Goal: Transaction & Acquisition: Book appointment/travel/reservation

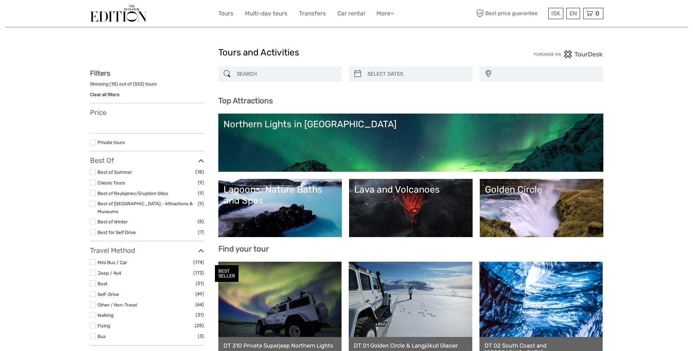
select select
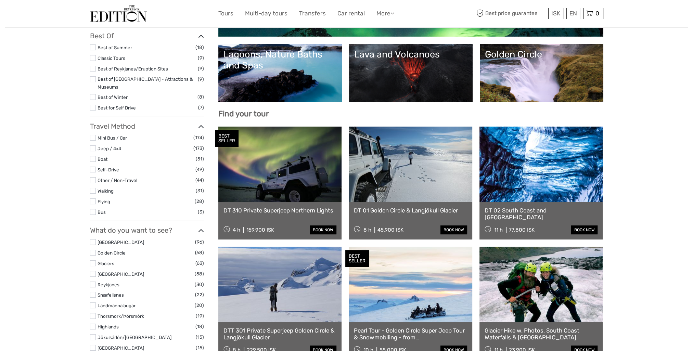
scroll to position [137, 0]
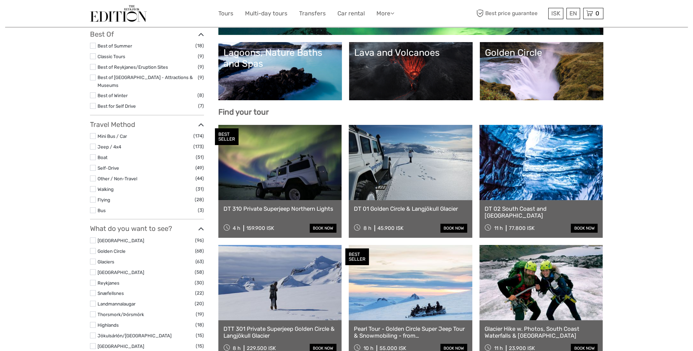
click at [119, 164] on label "Self-Drive" at bounding box center [146, 168] width 98 height 8
click at [0, 0] on input "checkbox" at bounding box center [0, 0] width 0 height 0
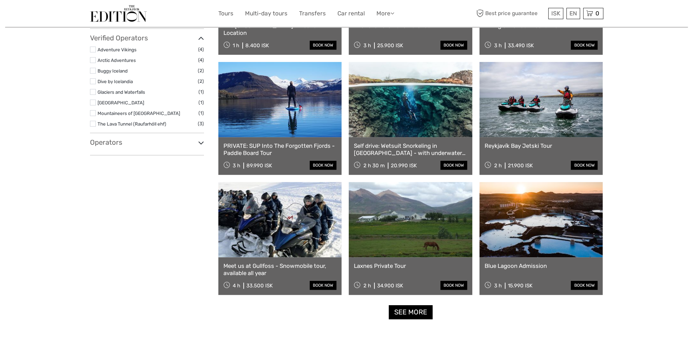
scroll to position [552, 0]
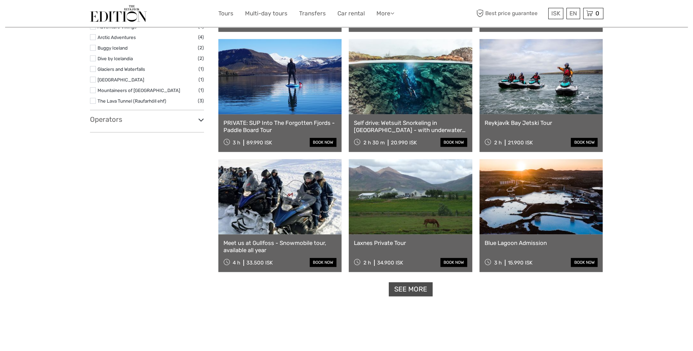
click at [417, 289] on link "See more" at bounding box center [411, 289] width 44 height 14
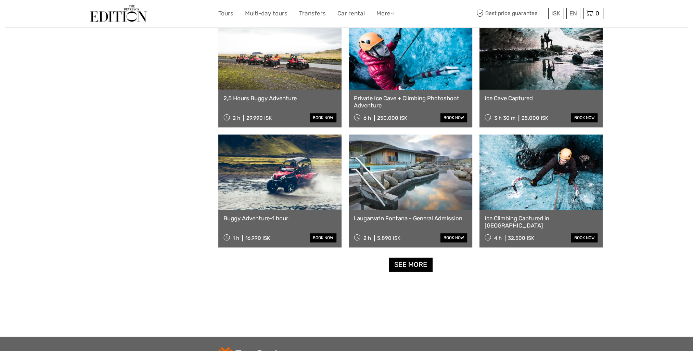
scroll to position [1304, 0]
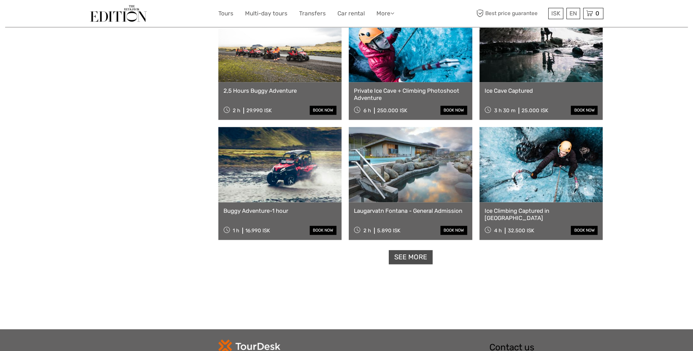
click at [420, 257] on link "See more" at bounding box center [411, 257] width 44 height 14
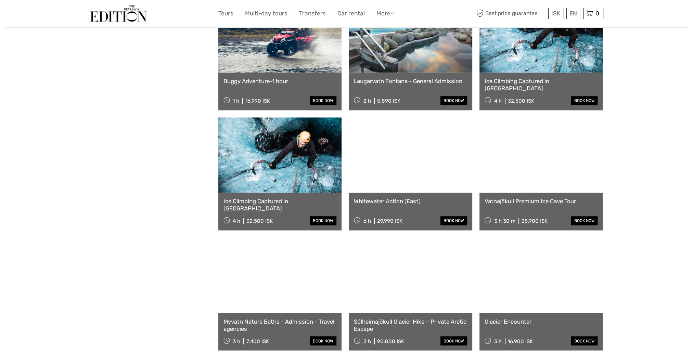
scroll to position [1441, 0]
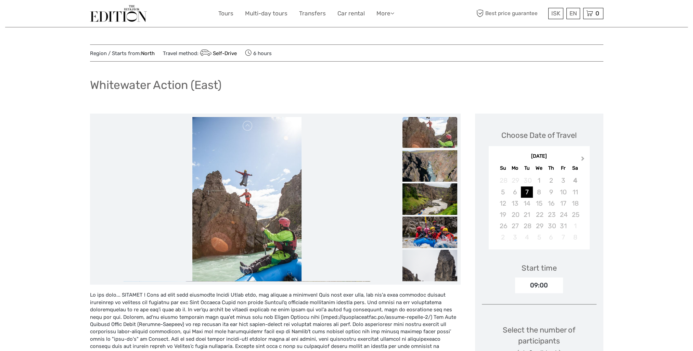
click at [583, 158] on span "Next Month" at bounding box center [583, 160] width 0 height 10
click at [494, 159] on button "Previous Month" at bounding box center [494, 160] width 11 height 11
click at [512, 189] on div "6" at bounding box center [515, 191] width 12 height 11
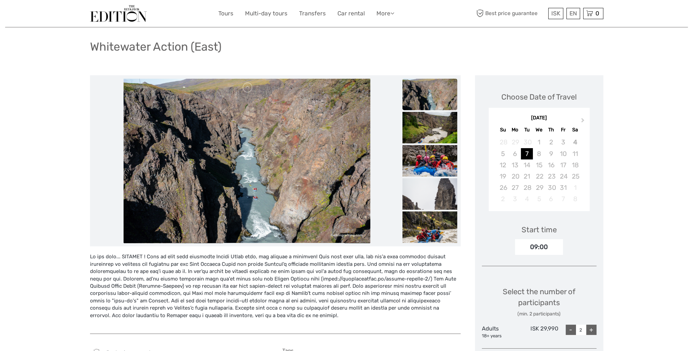
scroll to position [171, 0]
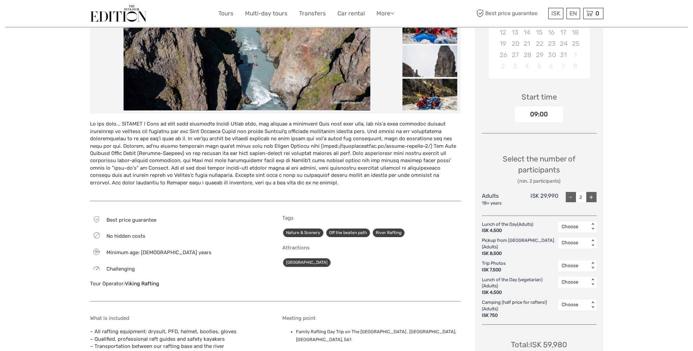
click at [587, 202] on div "+" at bounding box center [591, 197] width 10 height 10
click at [567, 199] on div "-" at bounding box center [570, 197] width 10 height 10
type input "1"
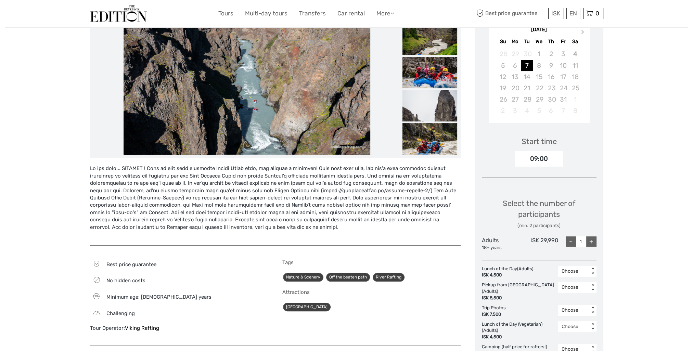
scroll to position [34, 0]
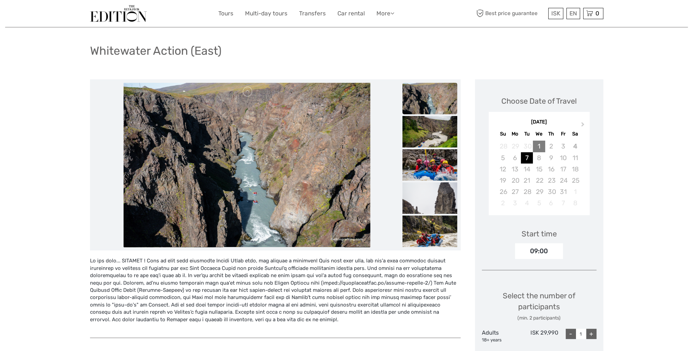
click at [538, 146] on div "1" at bounding box center [539, 146] width 12 height 11
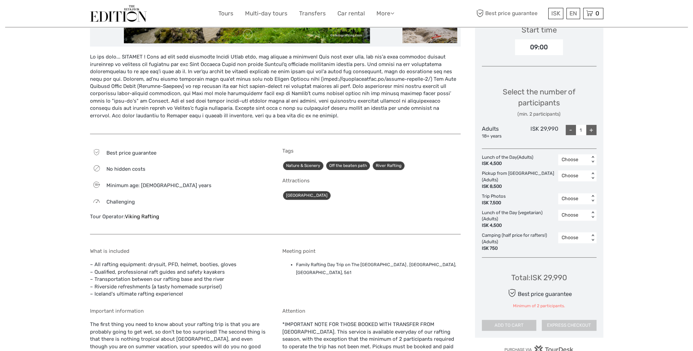
scroll to position [239, 0]
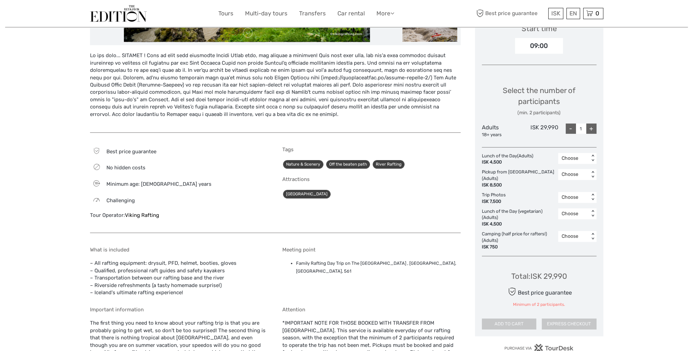
click at [442, 263] on li "Family Rafting Day Trip on The West Glacial River , Hafgrímsstaðir, Varmahlíð, …" at bounding box center [378, 267] width 165 height 15
copy li "Varmahlíð"
click at [413, 269] on li "Family Rafting Day Trip on The West Glacial River , Hafgrímsstaðir, Varmahlíð, …" at bounding box center [378, 267] width 165 height 15
click at [408, 264] on li "Family Rafting Day Trip on The West Glacial River , Hafgrímsstaðir, Varmahlíð, …" at bounding box center [378, 267] width 165 height 15
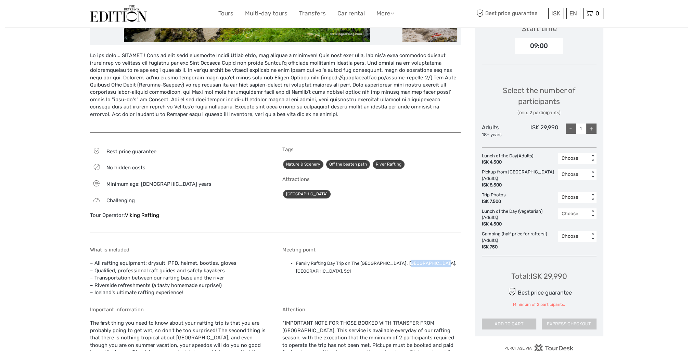
click at [408, 264] on li "Family Rafting Day Trip on The West Glacial River , Hafgrímsstaðir, Varmahlíð, …" at bounding box center [378, 267] width 165 height 15
copy li "Hafgrímsstaðir"
